Goal: Task Accomplishment & Management: Use online tool/utility

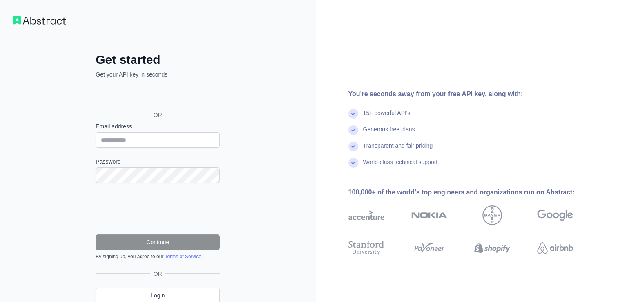
click at [181, 106] on div "OR" at bounding box center [158, 102] width 124 height 40
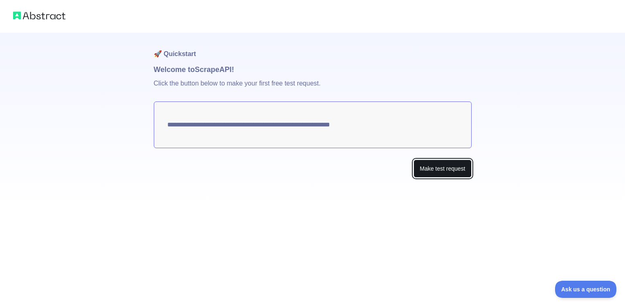
click at [416, 172] on button "Make test request" at bounding box center [442, 168] width 58 height 18
click at [351, 128] on textarea "**********" at bounding box center [313, 124] width 318 height 47
drag, startPoint x: 264, startPoint y: 82, endPoint x: 269, endPoint y: 82, distance: 4.9
click at [269, 82] on p "Click the button below to make your first free test request." at bounding box center [313, 88] width 318 height 26
drag, startPoint x: 269, startPoint y: 82, endPoint x: 225, endPoint y: 101, distance: 47.6
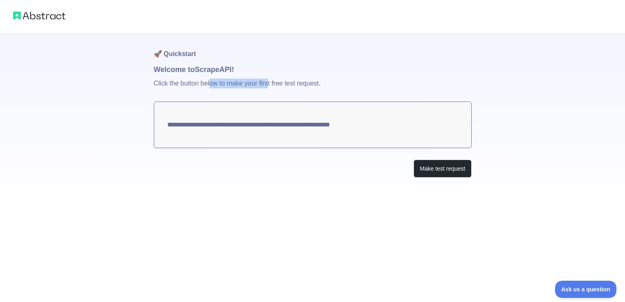
click at [226, 101] on p "Click the button below to make your first free test request." at bounding box center [313, 88] width 318 height 26
click at [437, 166] on button "Make test request" at bounding box center [442, 168] width 58 height 18
click at [398, 234] on div "**********" at bounding box center [312, 151] width 625 height 302
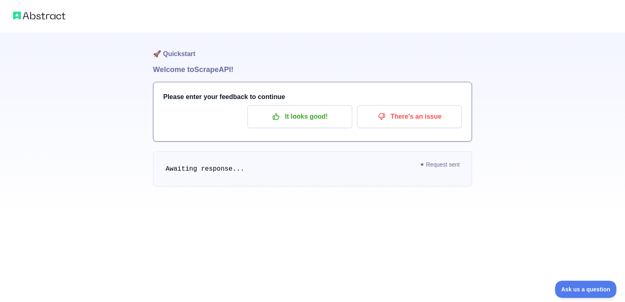
click at [203, 166] on span "Awaiting response..." at bounding box center [205, 168] width 78 height 7
click at [432, 160] on span "Request sent" at bounding box center [440, 164] width 47 height 10
click at [432, 162] on span "Request sent" at bounding box center [440, 164] width 47 height 10
click at [258, 154] on pre "Awaiting response..." at bounding box center [312, 168] width 319 height 35
